Goal: Communication & Community: Answer question/provide support

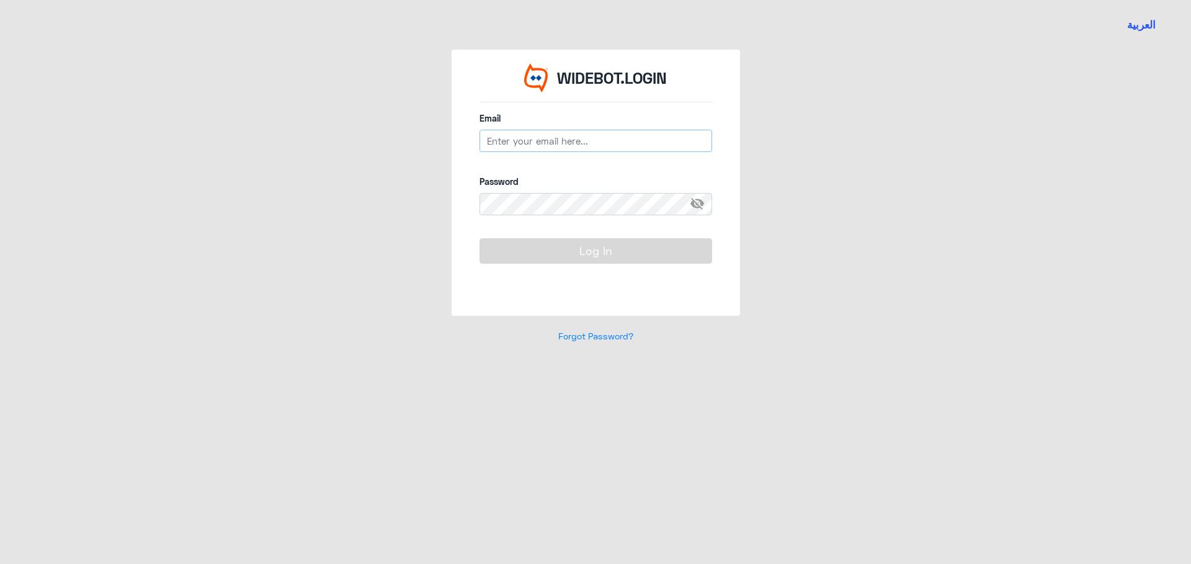
type input "[EMAIL_ADDRESS][DOMAIN_NAME]"
click at [607, 257] on button "Log In" at bounding box center [596, 250] width 233 height 25
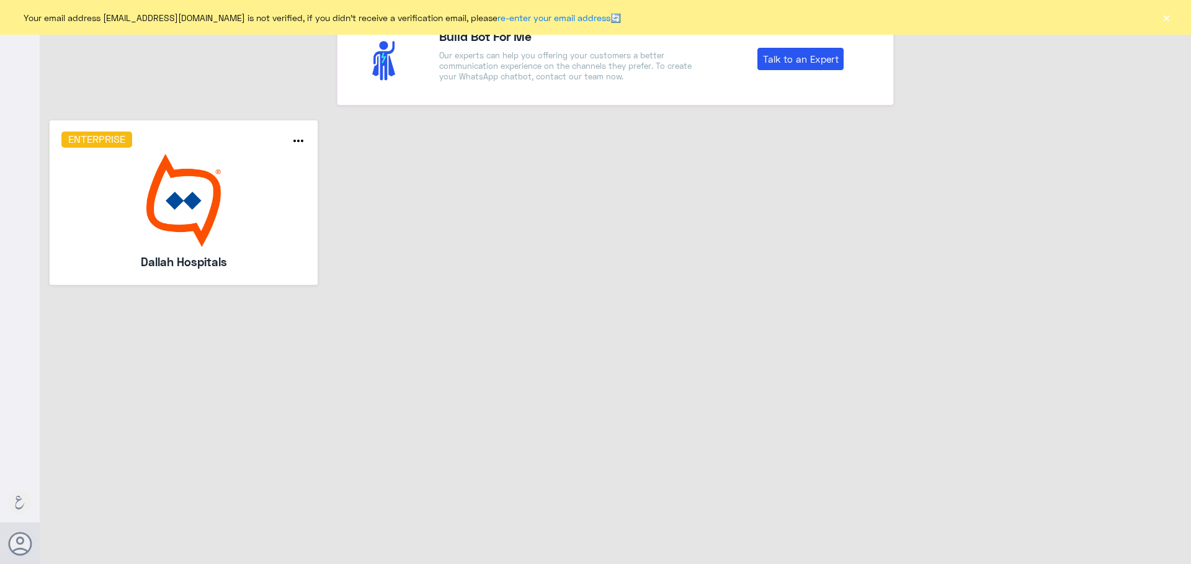
click at [276, 233] on img at bounding box center [183, 200] width 245 height 93
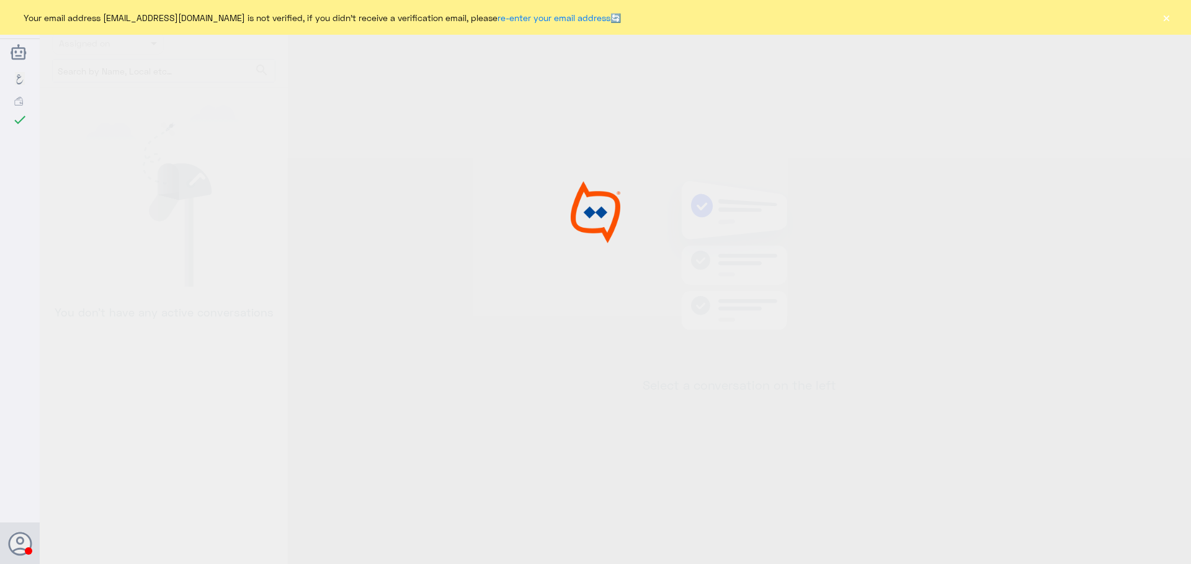
click at [1166, 22] on button "×" at bounding box center [1166, 17] width 12 height 12
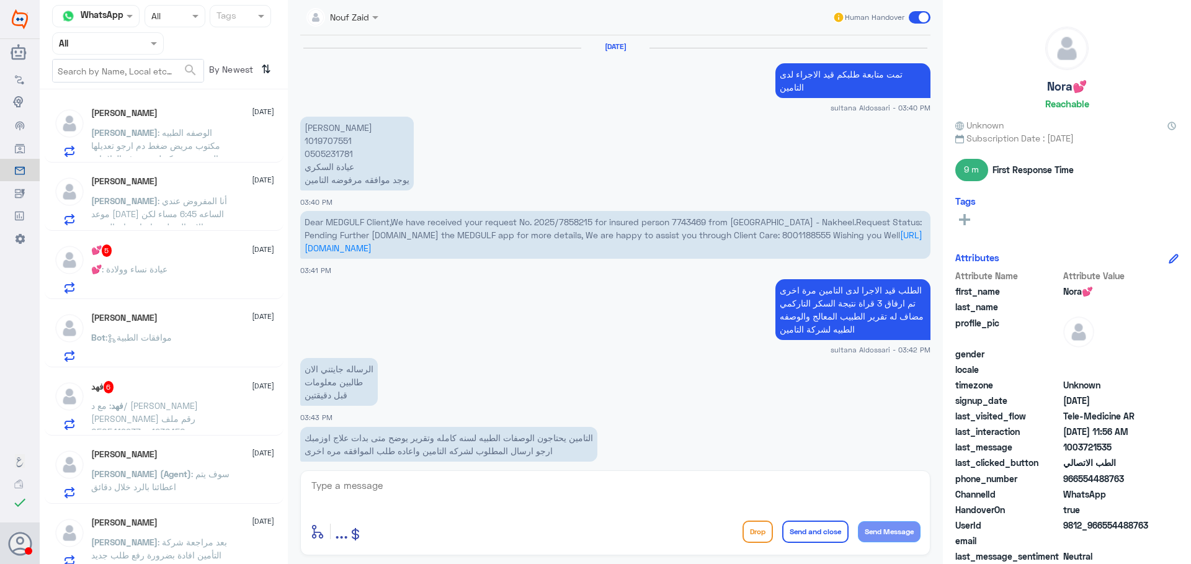
scroll to position [1123, 0]
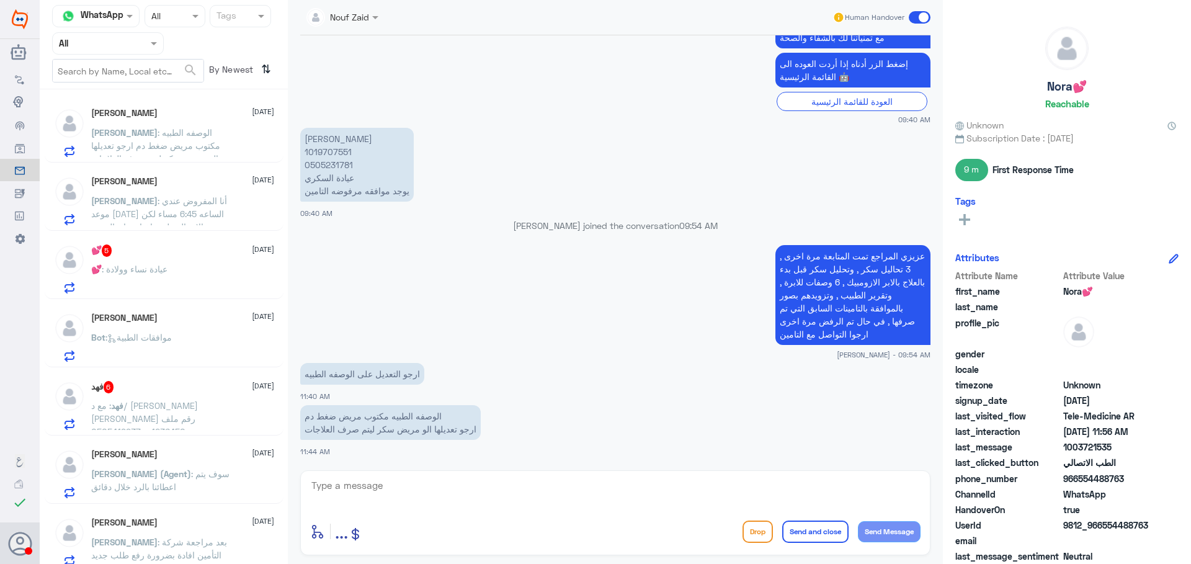
click at [158, 276] on p "💕 : عيادة نساء وولادة" at bounding box center [129, 277] width 76 height 31
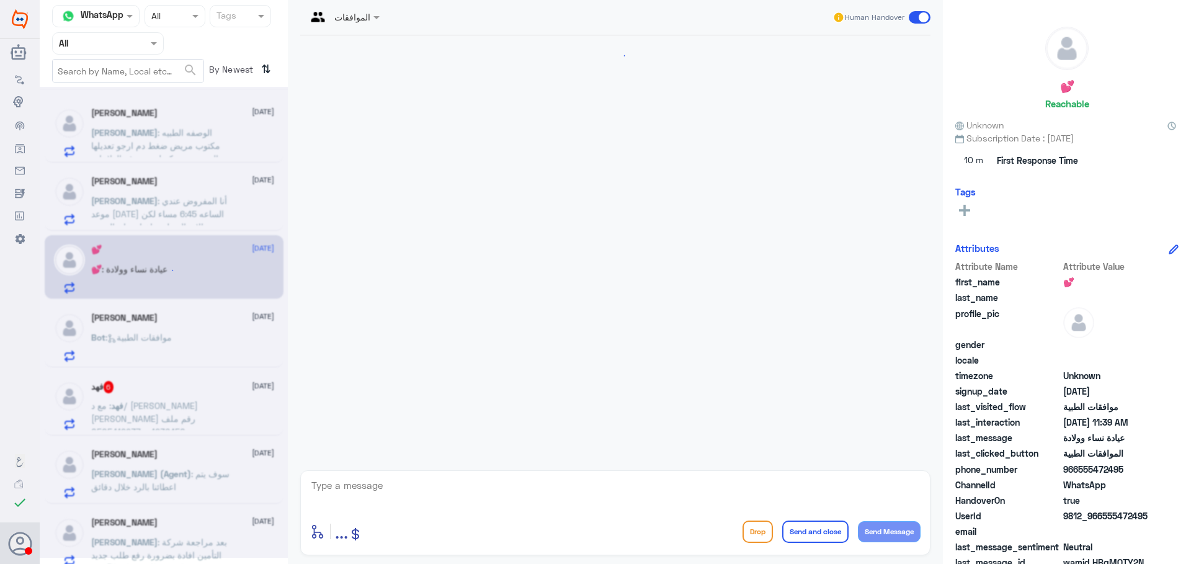
scroll to position [333, 0]
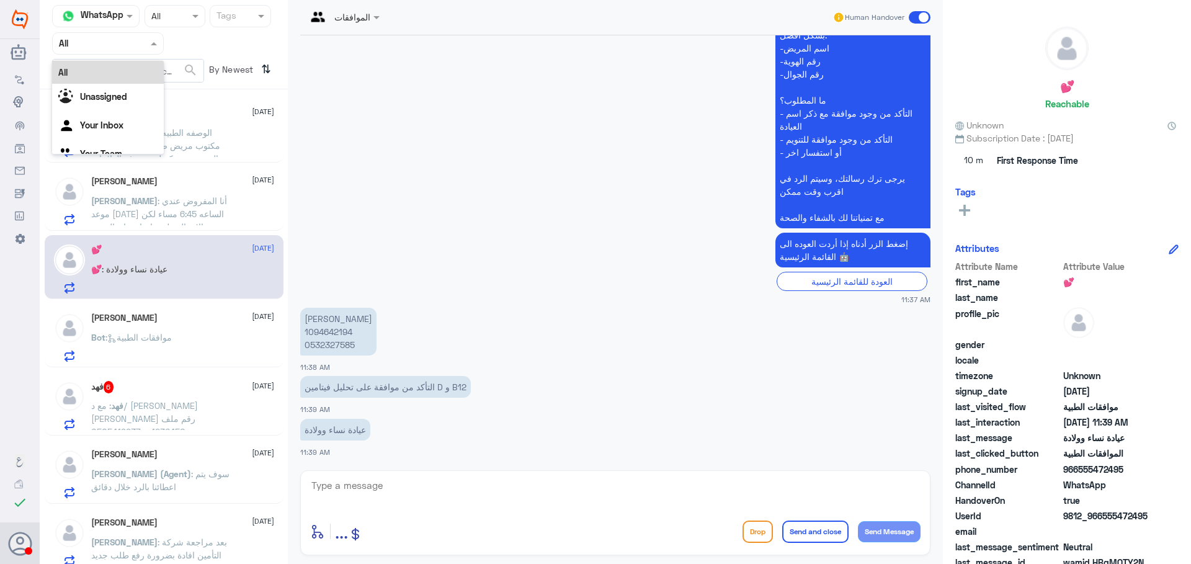
click at [151, 50] on div "Agent Filter All" at bounding box center [108, 43] width 112 height 22
click at [130, 146] on div "Your Team" at bounding box center [108, 155] width 112 height 29
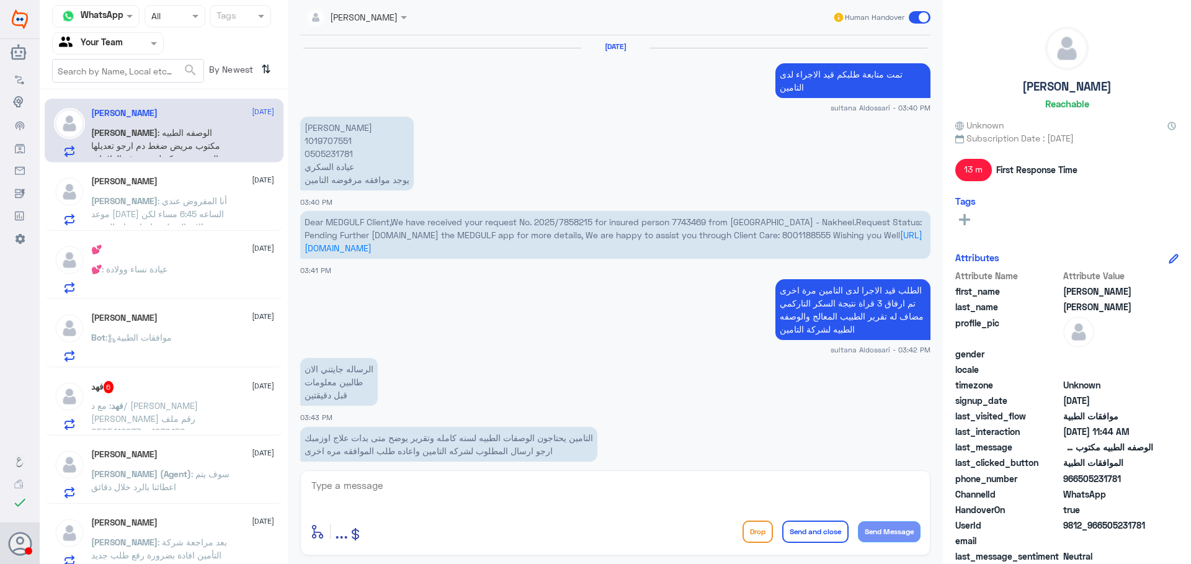
scroll to position [1123, 0]
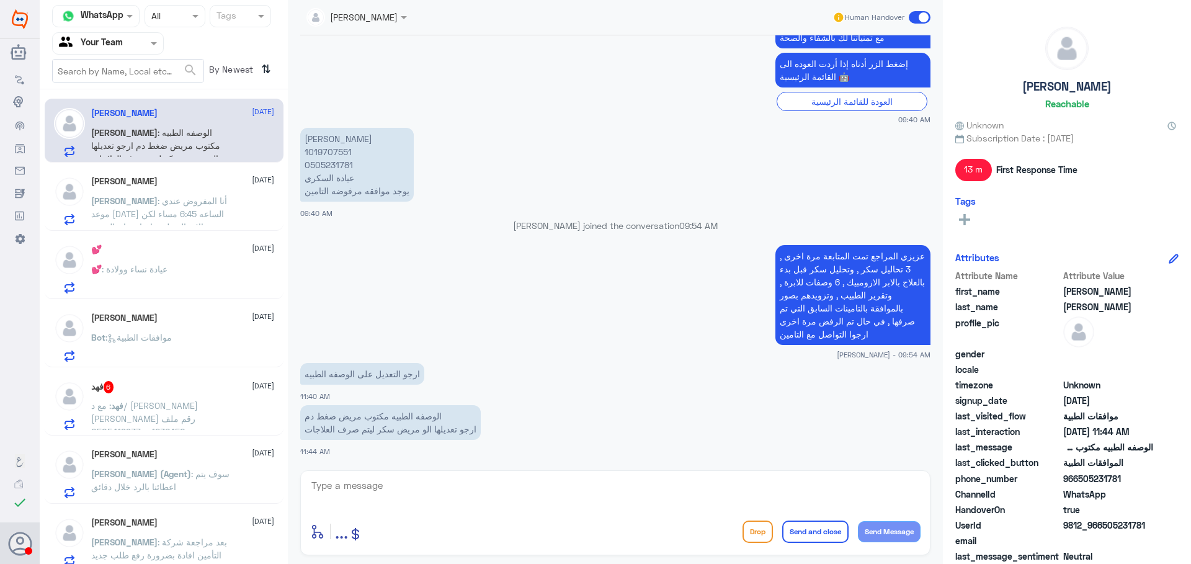
click at [168, 213] on span ": أنا المفروض عندي موعد [DATE] الساعه 6:45 مساء لكن تم الاتصال علي وإخباري ان ا…" at bounding box center [161, 233] width 140 height 76
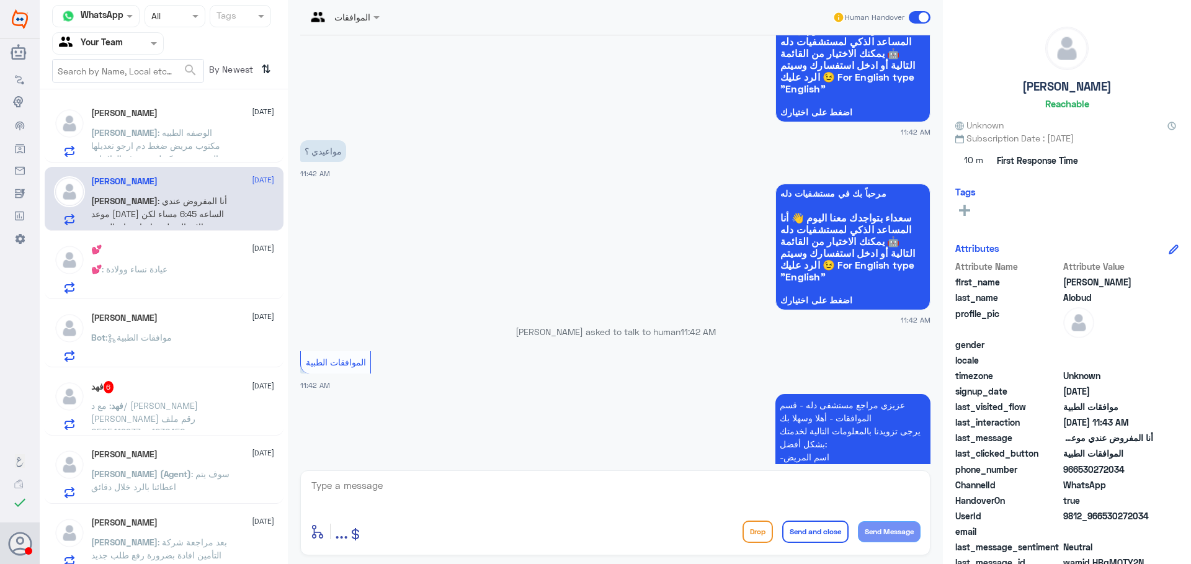
scroll to position [279, 0]
